Goal: Task Accomplishment & Management: Complete application form

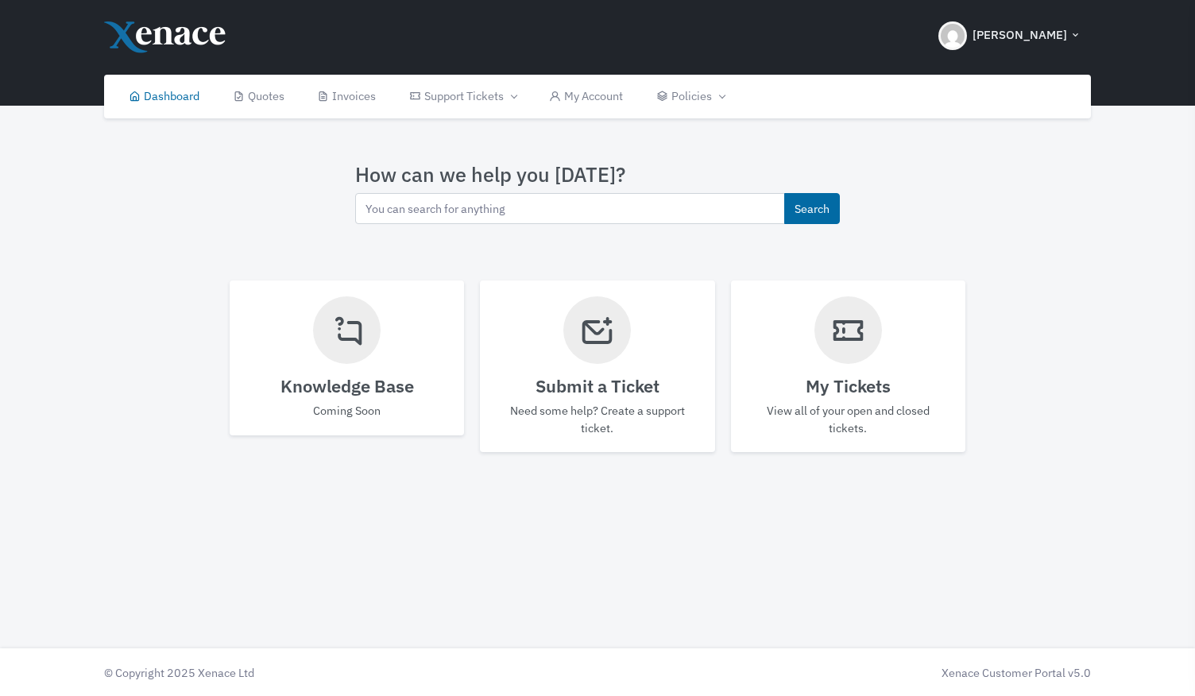
click at [591, 331] on icon at bounding box center [597, 330] width 36 height 54
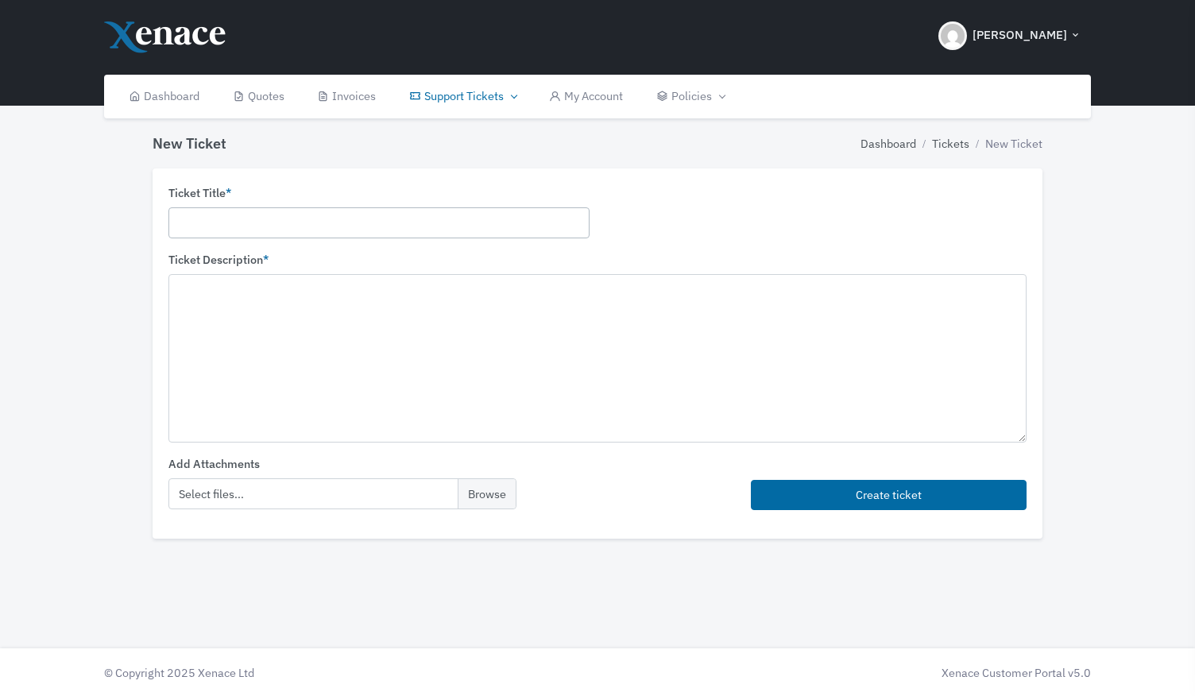
click at [215, 225] on input "text" at bounding box center [378, 222] width 421 height 31
type input "Cloud access"
click at [205, 298] on textarea at bounding box center [597, 358] width 858 height 168
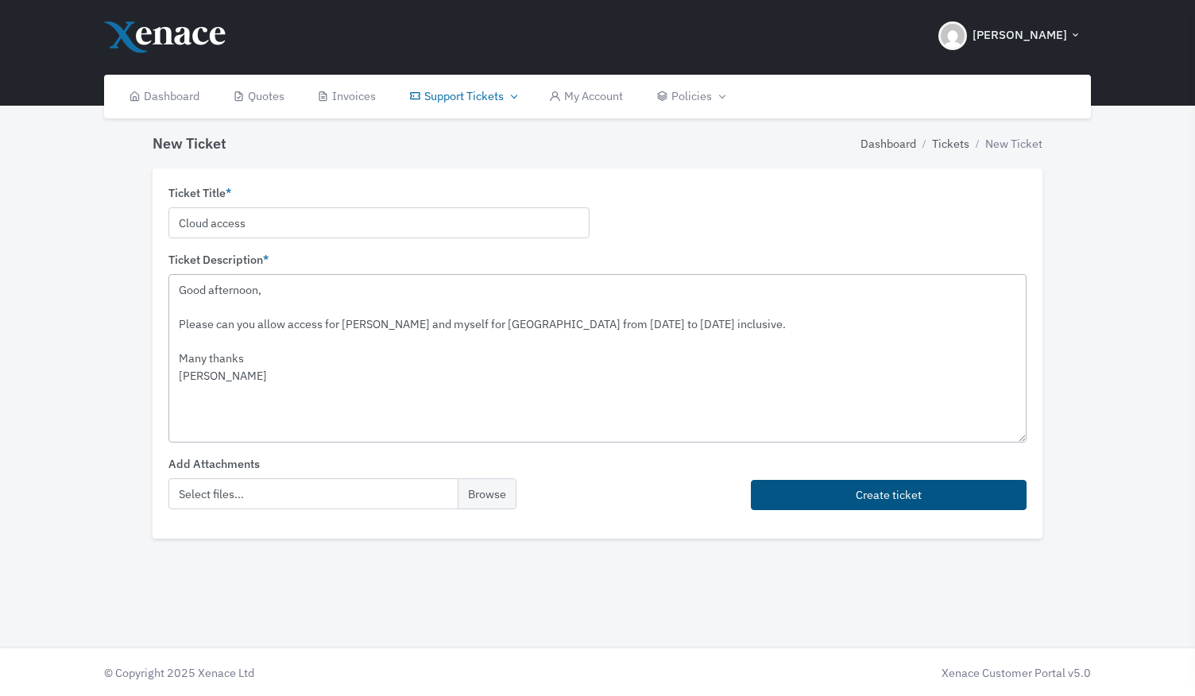
type textarea "Good afternoon, Please can you allow access for [PERSON_NAME] and myself for [G…"
click at [895, 487] on button "Create ticket" at bounding box center [889, 495] width 276 height 31
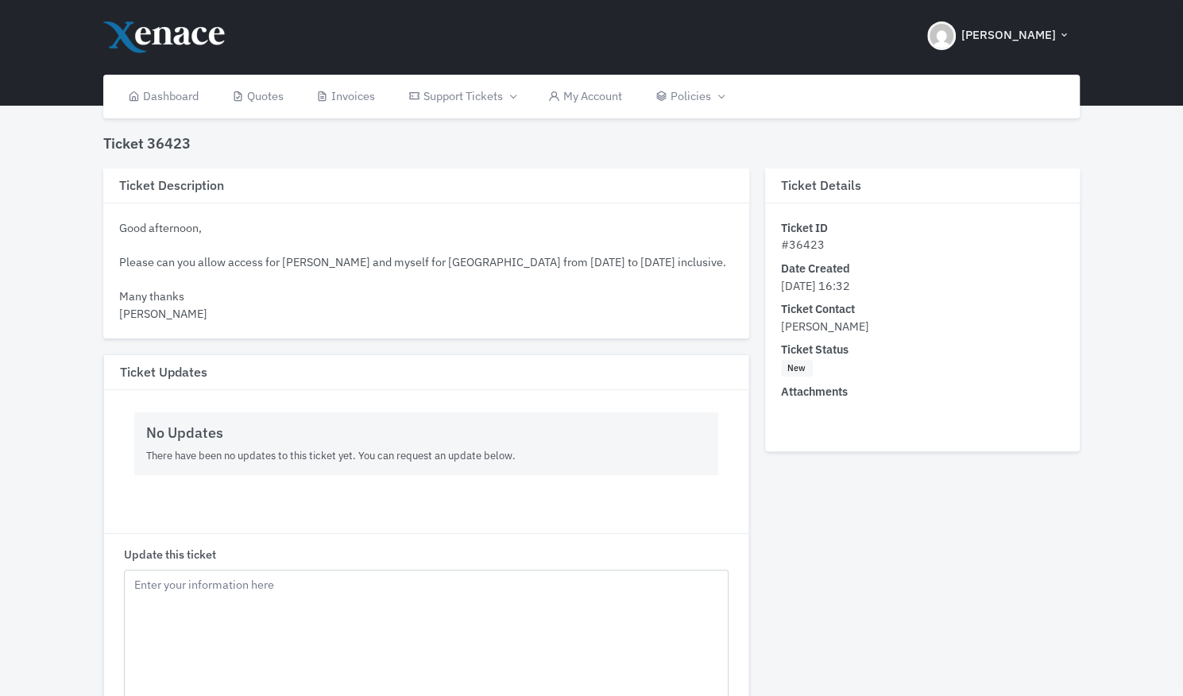
click at [1017, 41] on span "[PERSON_NAME]" at bounding box center [1008, 35] width 95 height 18
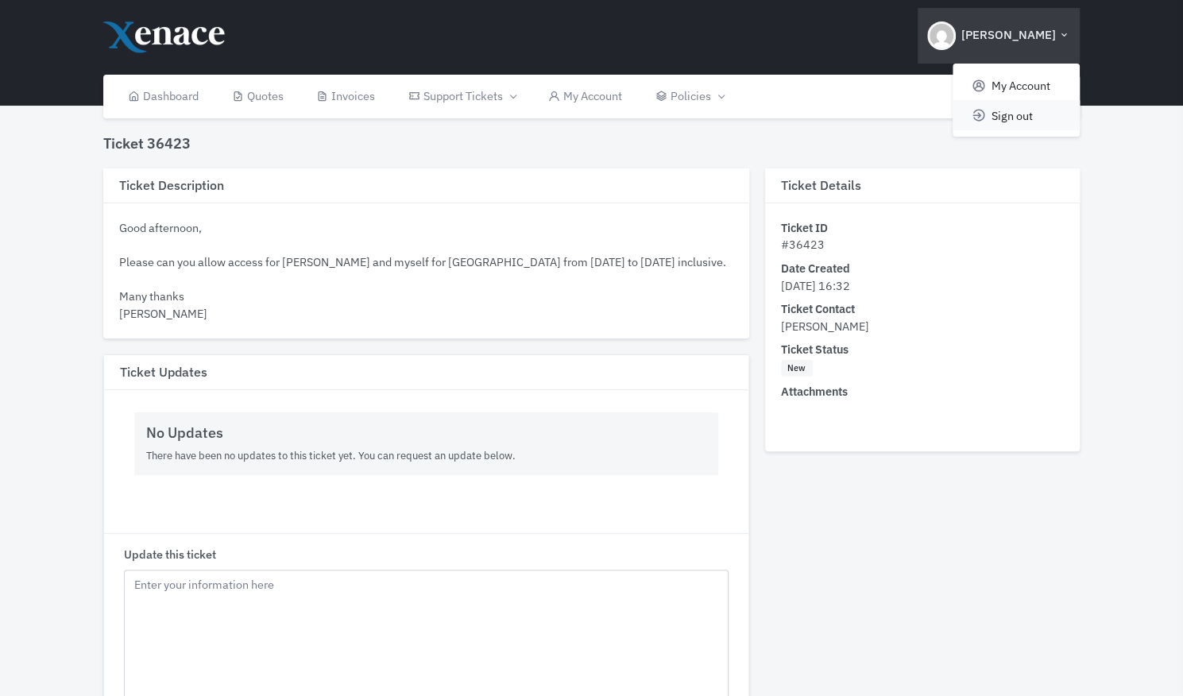
click at [1003, 118] on span "Sign out" at bounding box center [1011, 114] width 41 height 15
